Goal: Task Accomplishment & Management: Use online tool/utility

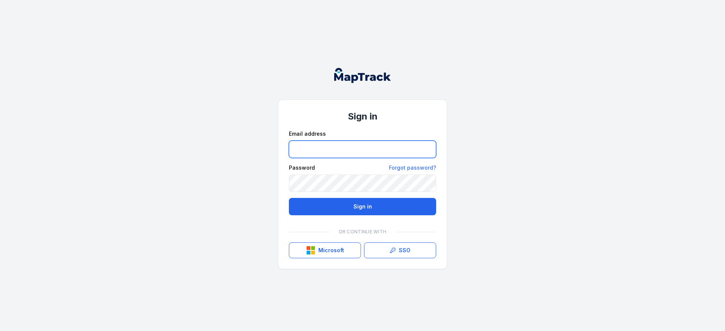
click at [327, 144] on input "email" at bounding box center [362, 149] width 147 height 17
type input "**********"
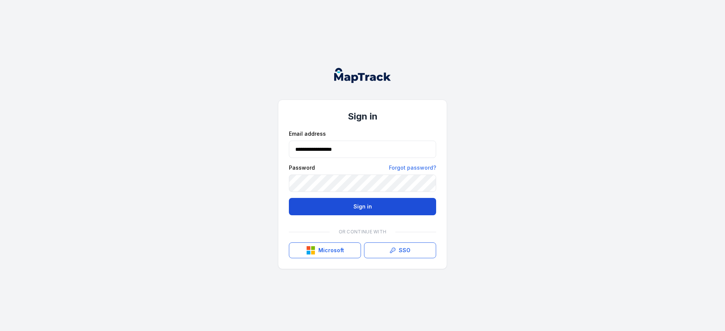
click at [351, 204] on button "Sign in" at bounding box center [362, 206] width 147 height 17
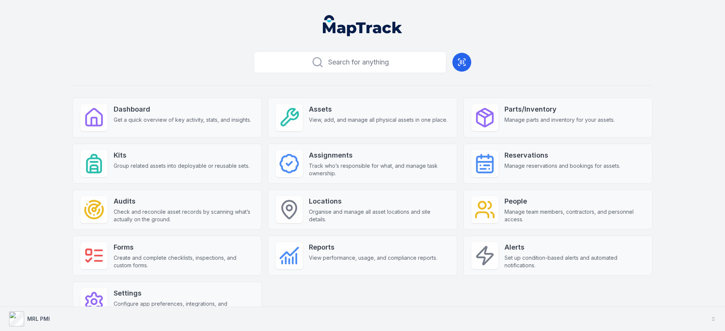
click at [51, 327] on button "MRL PMI" at bounding box center [362, 319] width 725 height 24
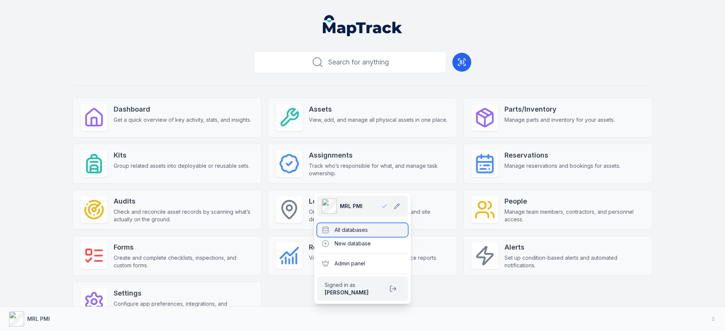
click at [333, 234] on div "All databases" at bounding box center [362, 230] width 91 height 14
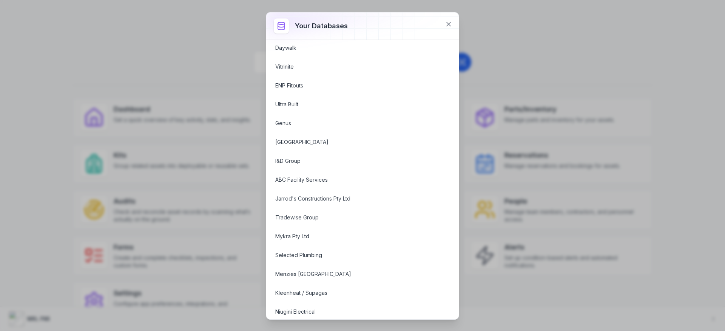
scroll to position [585, 0]
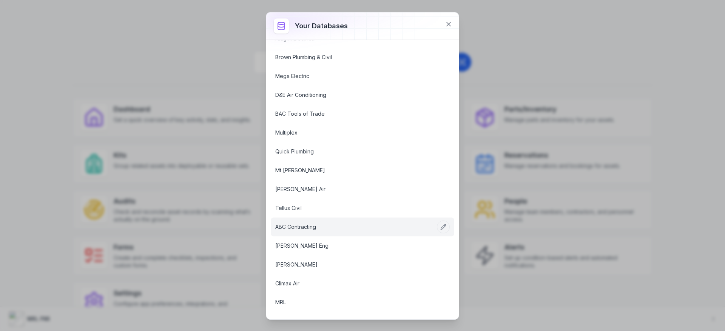
click at [292, 225] on link "ABC Contracting" at bounding box center [353, 227] width 156 height 8
